Goal: Task Accomplishment & Management: Manage account settings

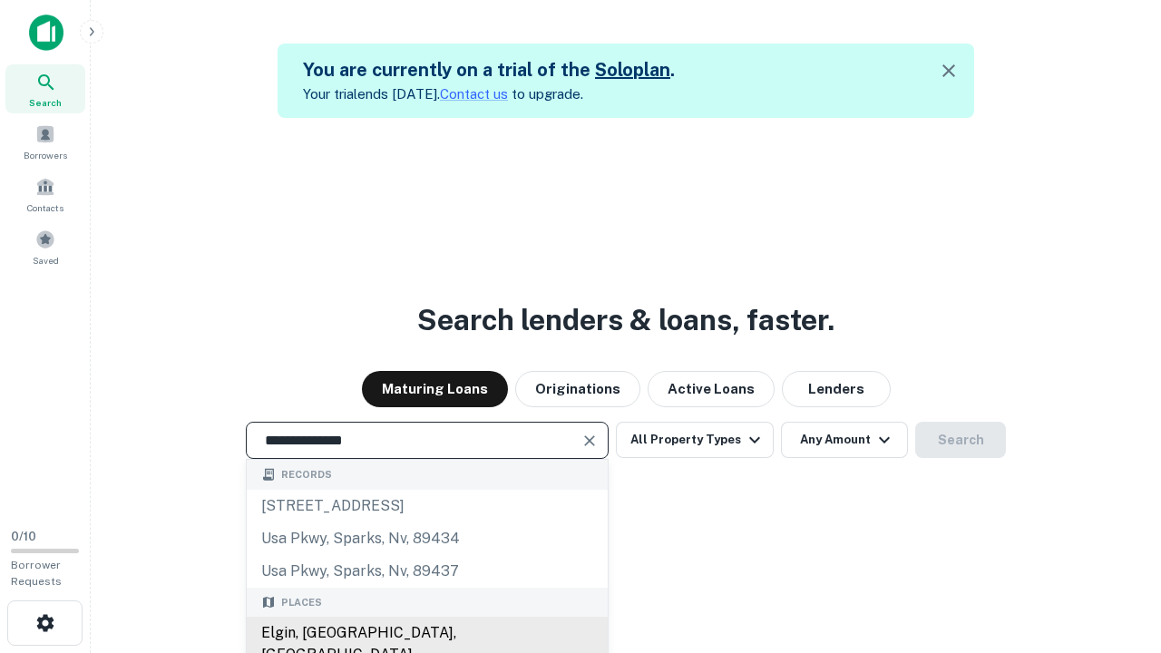
click at [426, 633] on div "Elgin, [GEOGRAPHIC_DATA], [GEOGRAPHIC_DATA]" at bounding box center [427, 644] width 361 height 54
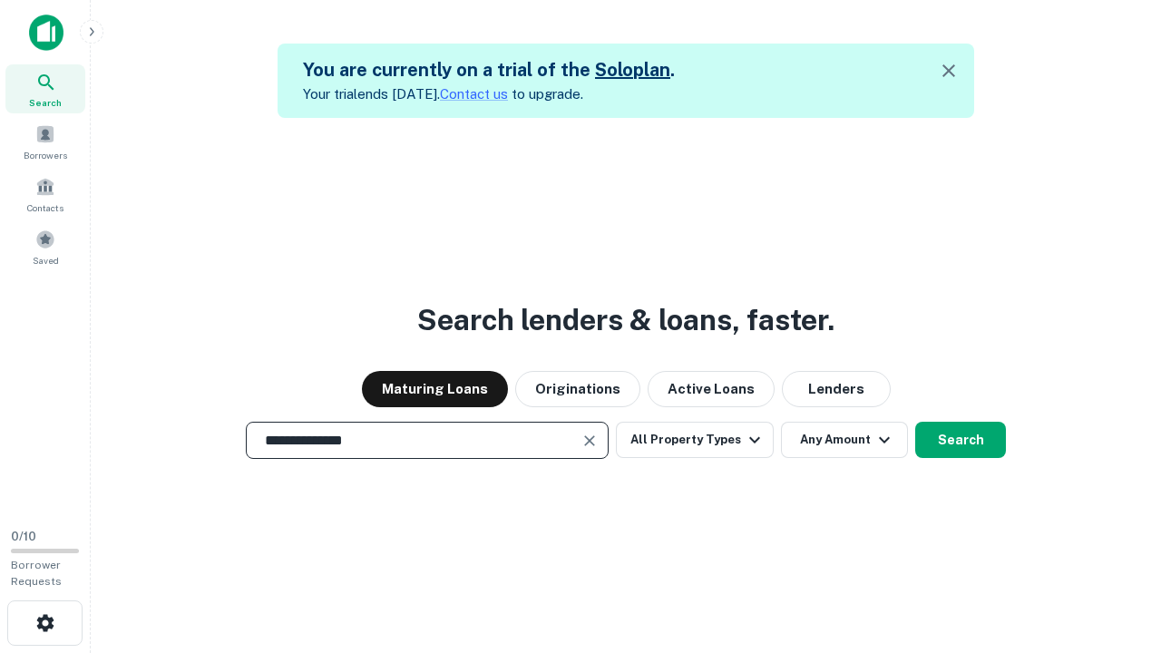
scroll to position [29, 0]
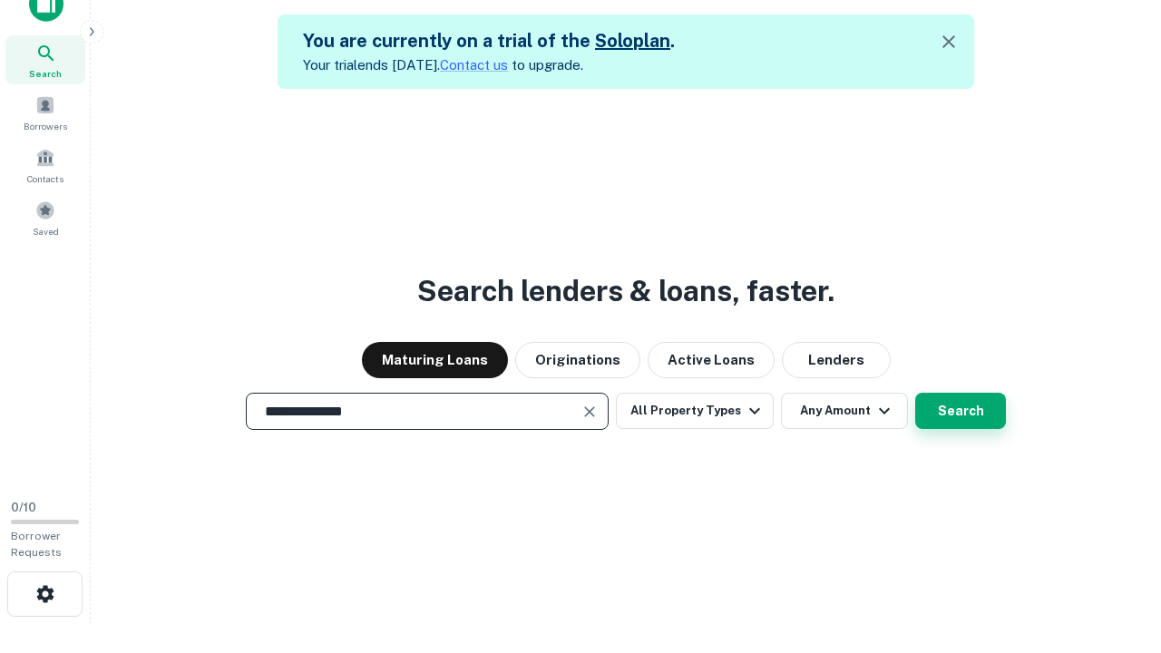
type input "**********"
click at [915, 393] on button "Search" at bounding box center [960, 411] width 91 height 36
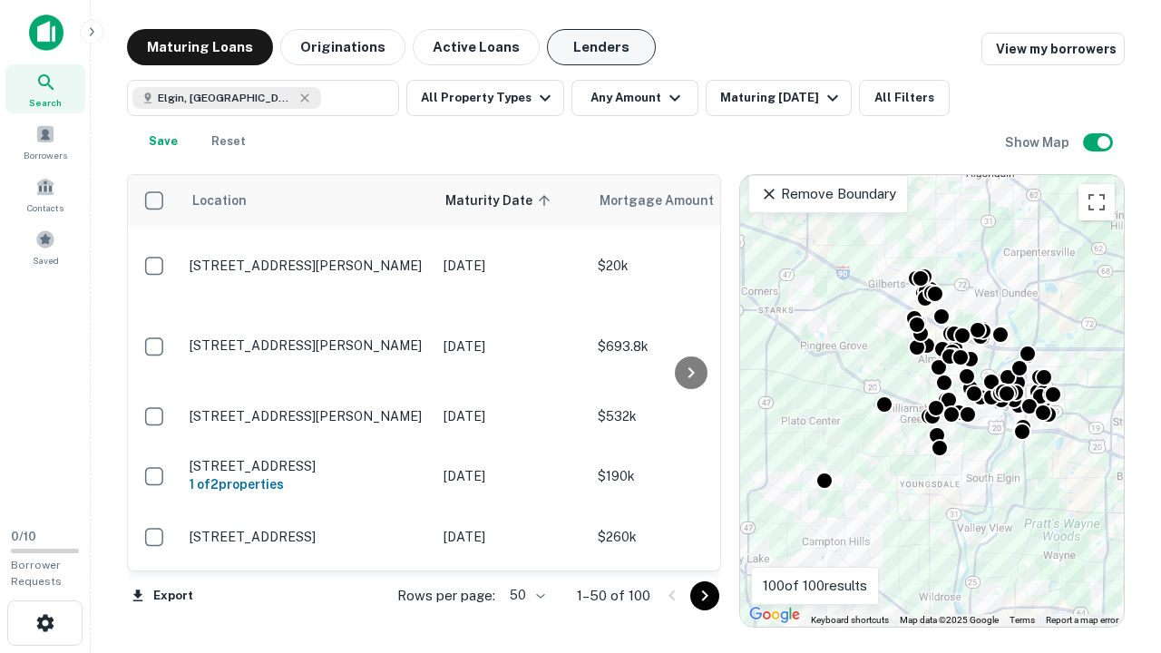
click at [601, 47] on button "Lenders" at bounding box center [601, 47] width 109 height 36
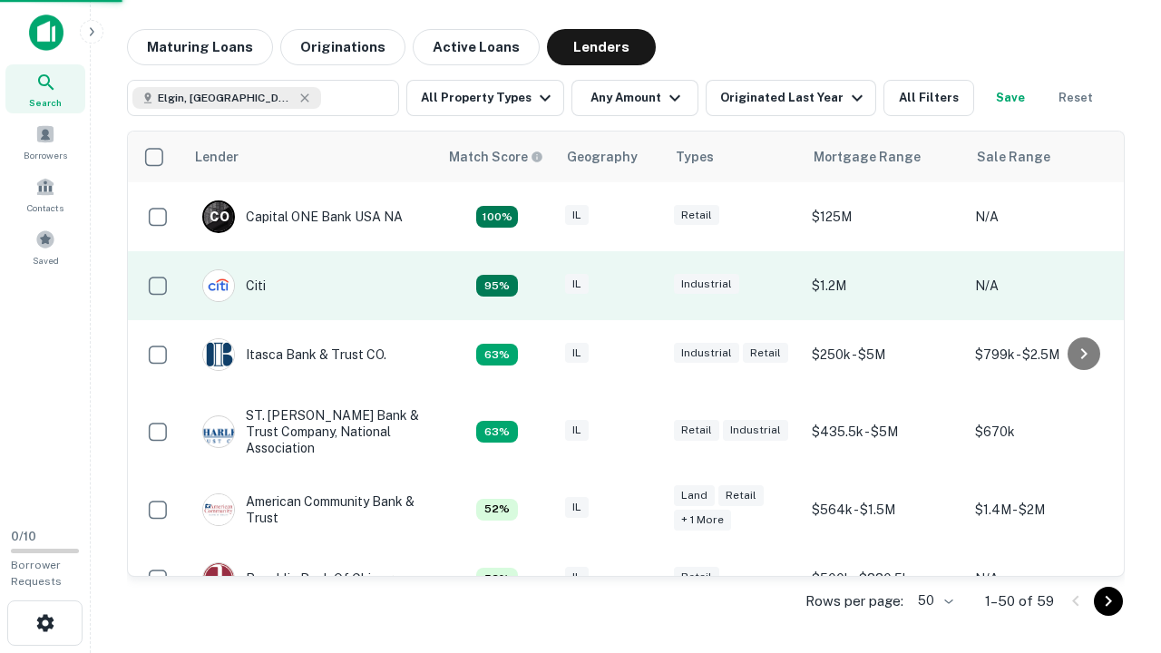
click at [644, 286] on div "IL" at bounding box center [610, 286] width 91 height 24
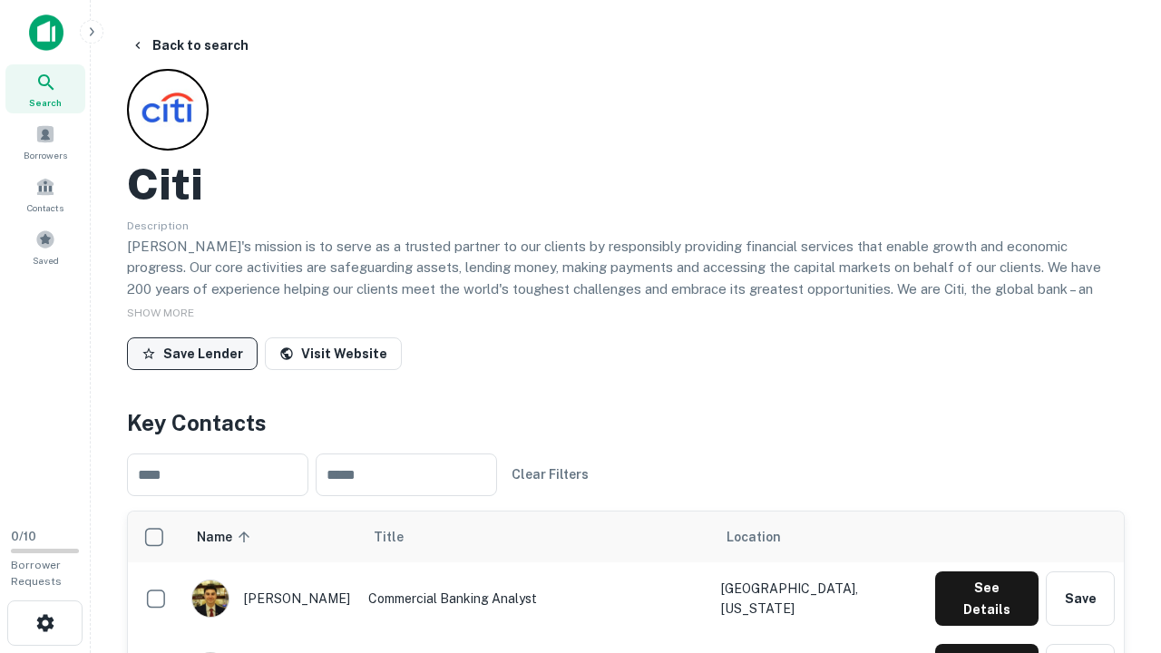
click at [192, 353] on button "Save Lender" at bounding box center [192, 353] width 131 height 33
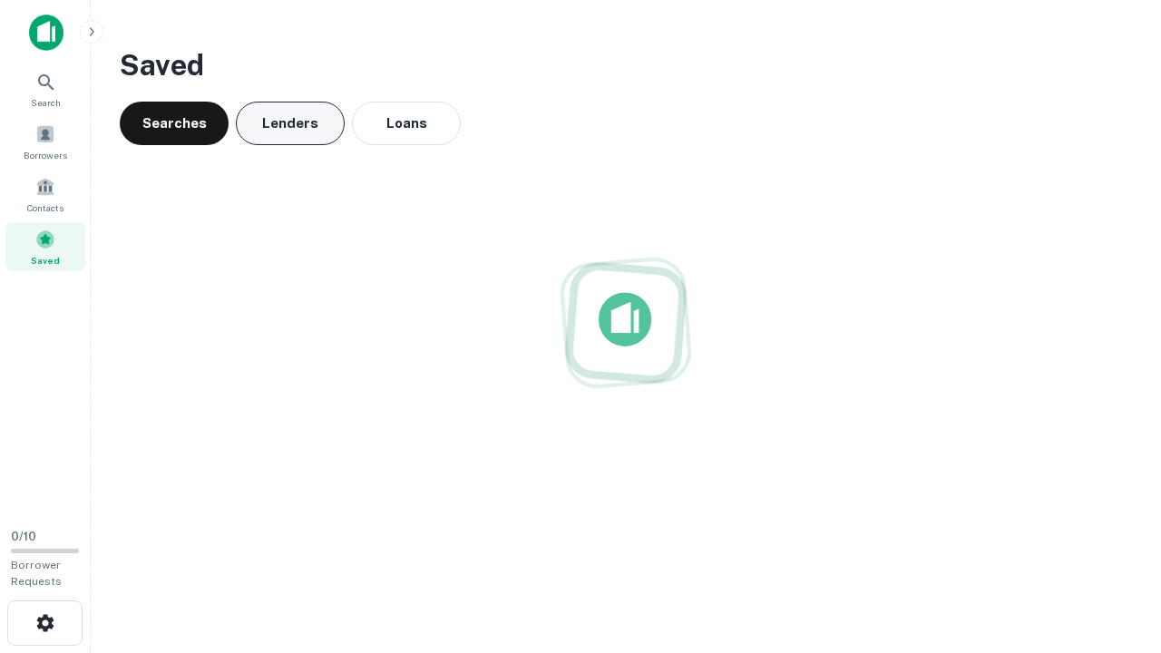
click at [290, 123] on button "Lenders" at bounding box center [290, 124] width 109 height 44
